Goal: Information Seeking & Learning: Learn about a topic

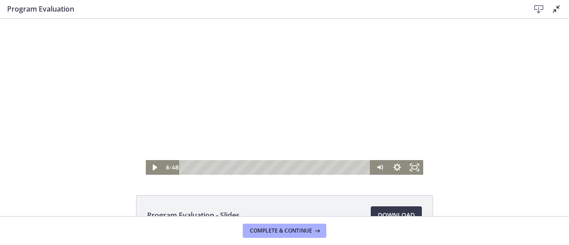
scroll to position [33, 0]
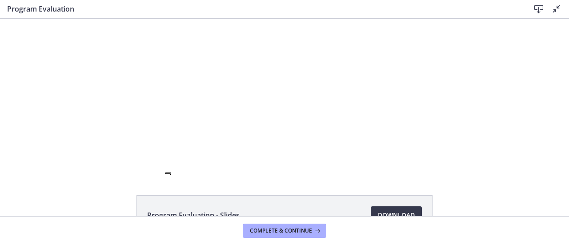
drag, startPoint x: 263, startPoint y: 231, endPoint x: 107, endPoint y: 198, distance: 159.8
click at [107, 198] on div "Program Evaluation - Slides Download Opens in a new window" at bounding box center [284, 236] width 569 height 83
drag, startPoint x: 289, startPoint y: 228, endPoint x: 288, endPoint y: 235, distance: 6.4
click at [288, 235] on button "Complete & continue" at bounding box center [285, 230] width 84 height 14
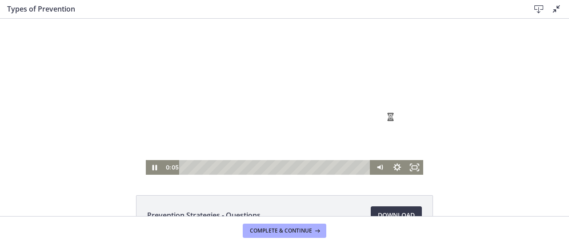
click at [236, 112] on div at bounding box center [284, 97] width 277 height 156
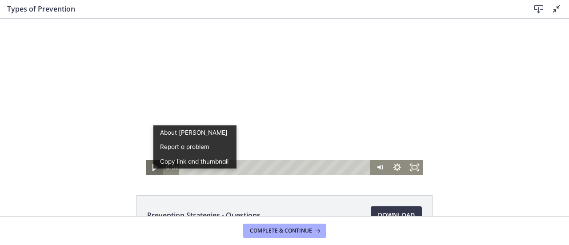
click at [149, 169] on icon "Play Video" at bounding box center [155, 168] width 21 height 18
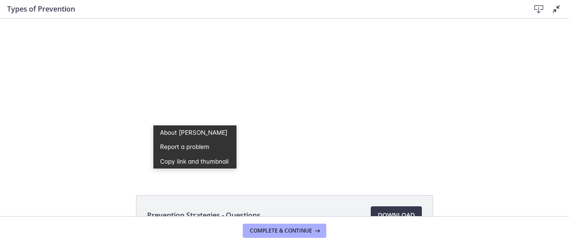
click at [89, 146] on div "Click for sound @keyframes VOLUME_SMALL_WAVE_FLASH { 0% { opacity: 0; } 33% { o…" at bounding box center [284, 97] width 569 height 156
click at [88, 139] on div "Click for sound @keyframes VOLUME_SMALL_WAVE_FLASH { 0% { opacity: 0; } 33% { o…" at bounding box center [284, 97] width 569 height 156
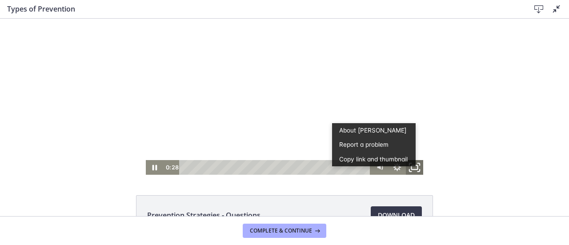
click at [413, 167] on rect "Fullscreen" at bounding box center [414, 167] width 6 height 4
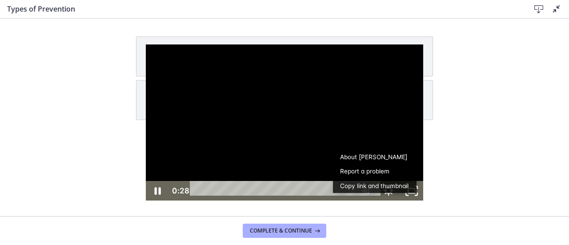
drag, startPoint x: 413, startPoint y: 221, endPoint x: 413, endPoint y: 149, distance: 72.4
click at [413, 200] on div at bounding box center [284, 122] width 277 height 156
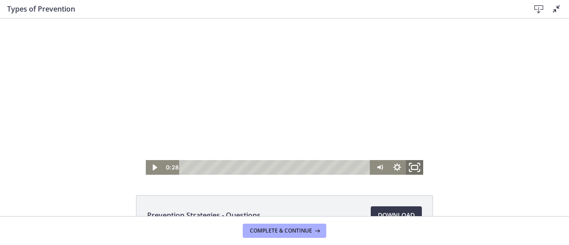
click at [413, 167] on rect "Fullscreen" at bounding box center [414, 167] width 6 height 4
click at [152, 170] on icon "Play Video" at bounding box center [155, 168] width 21 height 18
click at [416, 164] on icon "Fullscreen" at bounding box center [414, 168] width 21 height 18
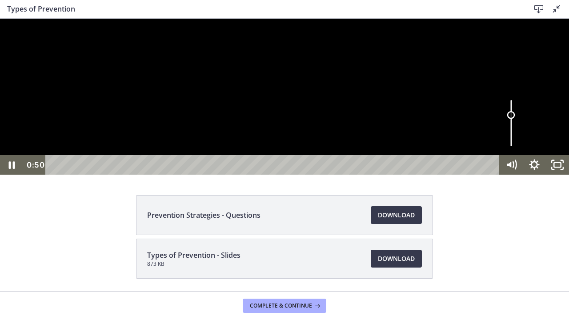
drag, startPoint x: 511, startPoint y: 292, endPoint x: 510, endPoint y: 279, distance: 13.4
click at [510, 119] on div "Volume" at bounding box center [511, 115] width 8 height 8
click at [395, 175] on div at bounding box center [284, 97] width 569 height 156
drag, startPoint x: 395, startPoint y: 255, endPoint x: 401, endPoint y: 269, distance: 15.3
click at [401, 175] on div at bounding box center [284, 97] width 569 height 156
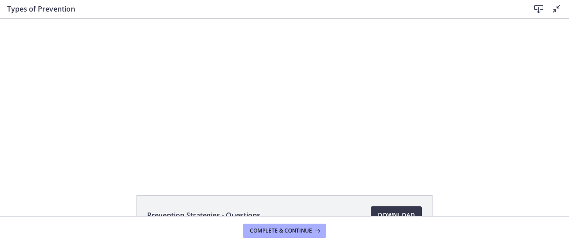
click at [556, 8] on icon at bounding box center [556, 9] width 11 height 11
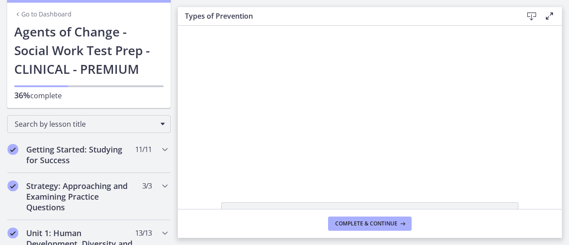
click at [545, 19] on icon at bounding box center [549, 16] width 11 height 11
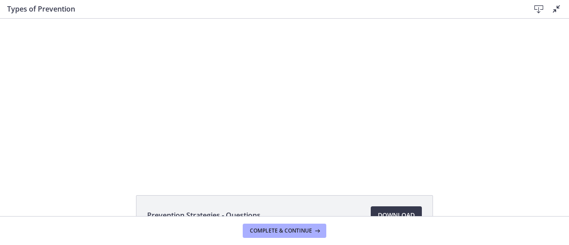
click at [84, 143] on div "**********" at bounding box center [284, 97] width 569 height 156
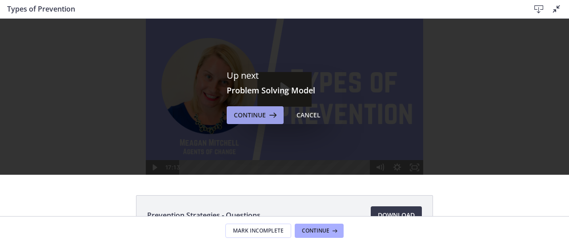
click at [240, 112] on span "Continue" at bounding box center [250, 115] width 32 height 11
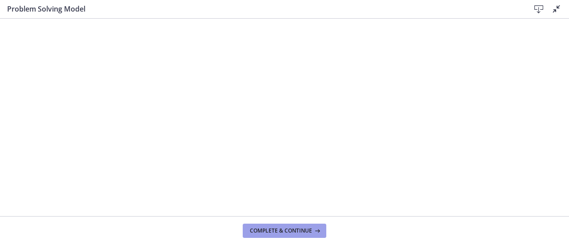
click at [278, 232] on span "Complete & continue" at bounding box center [281, 230] width 62 height 7
click at [293, 232] on span "Complete & continue" at bounding box center [281, 230] width 62 height 7
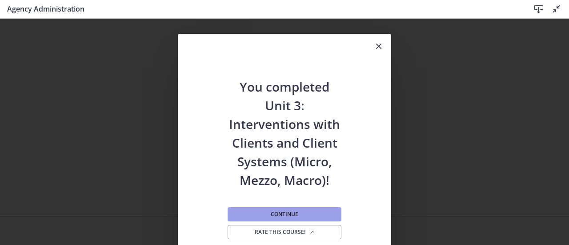
click at [292, 213] on span "Continue" at bounding box center [285, 214] width 28 height 7
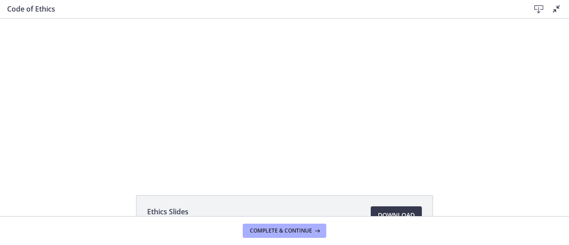
click at [289, 158] on div at bounding box center [284, 97] width 250 height 156
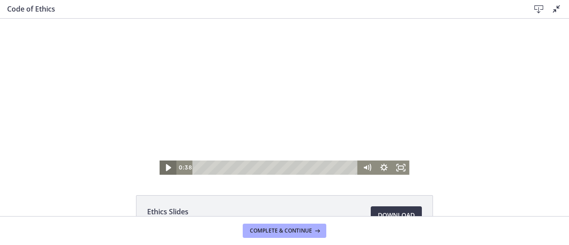
click at [162, 165] on icon "Play Video" at bounding box center [169, 167] width 20 height 17
click at [398, 169] on rect "Fullscreen" at bounding box center [401, 167] width 6 height 4
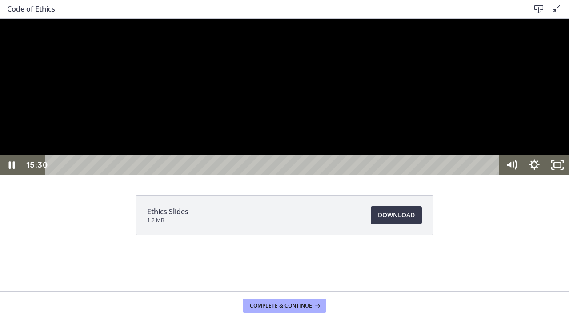
click at [346, 151] on div at bounding box center [284, 97] width 569 height 156
click at [308, 175] on div at bounding box center [284, 97] width 569 height 156
click at [285, 175] on div at bounding box center [284, 97] width 569 height 156
click at [16, 175] on icon "Play Video" at bounding box center [12, 165] width 23 height 20
click at [22, 175] on icon "Pause" at bounding box center [11, 165] width 23 height 20
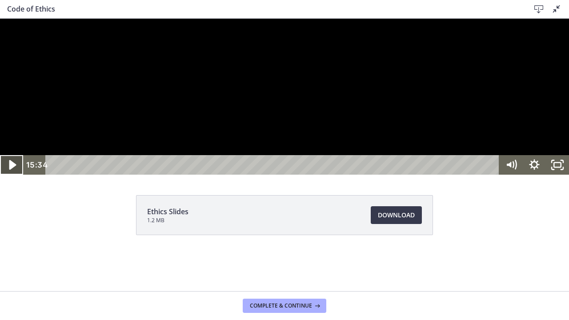
click at [8, 177] on icon "Play Video" at bounding box center [13, 165] width 28 height 24
click at [11, 177] on icon "Pause" at bounding box center [12, 165] width 28 height 24
